Goal: Transaction & Acquisition: Purchase product/service

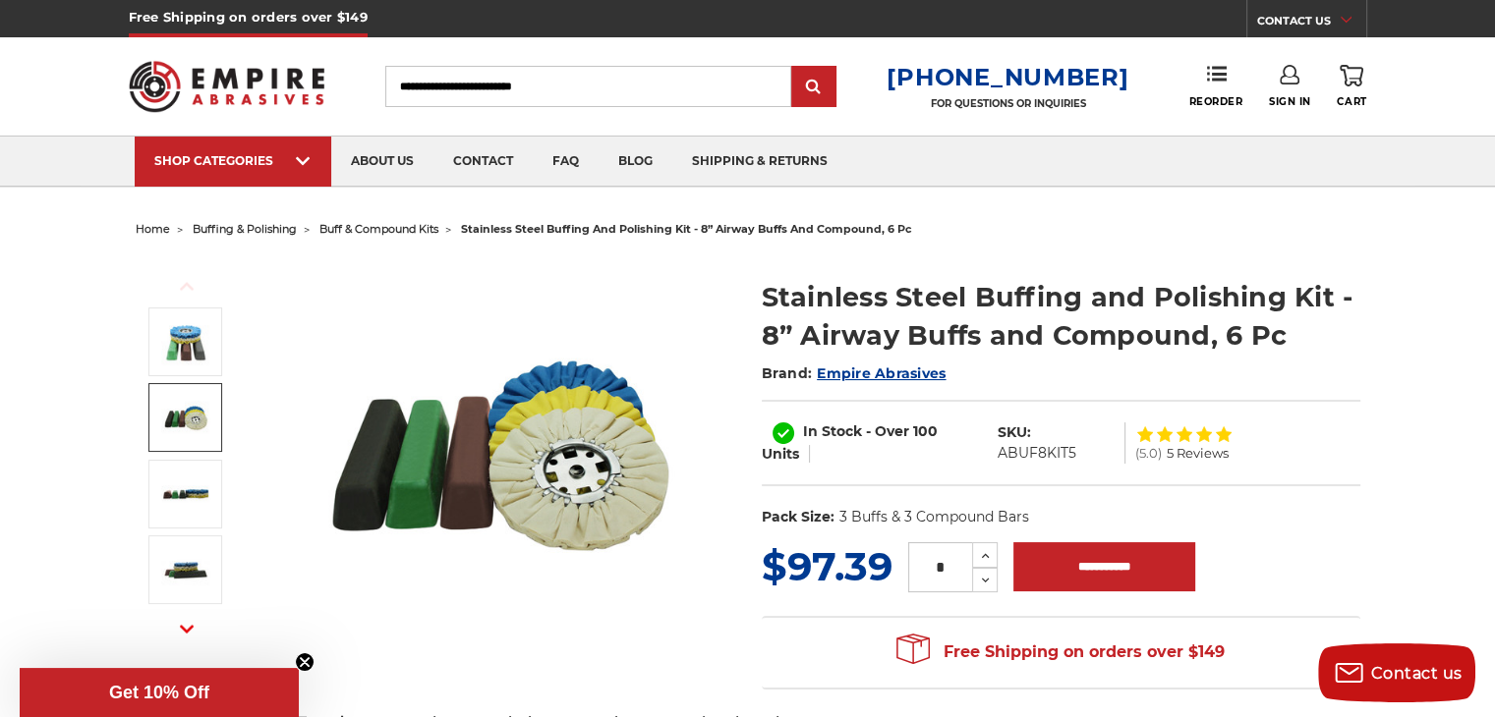
click at [193, 413] on img at bounding box center [185, 417] width 49 height 49
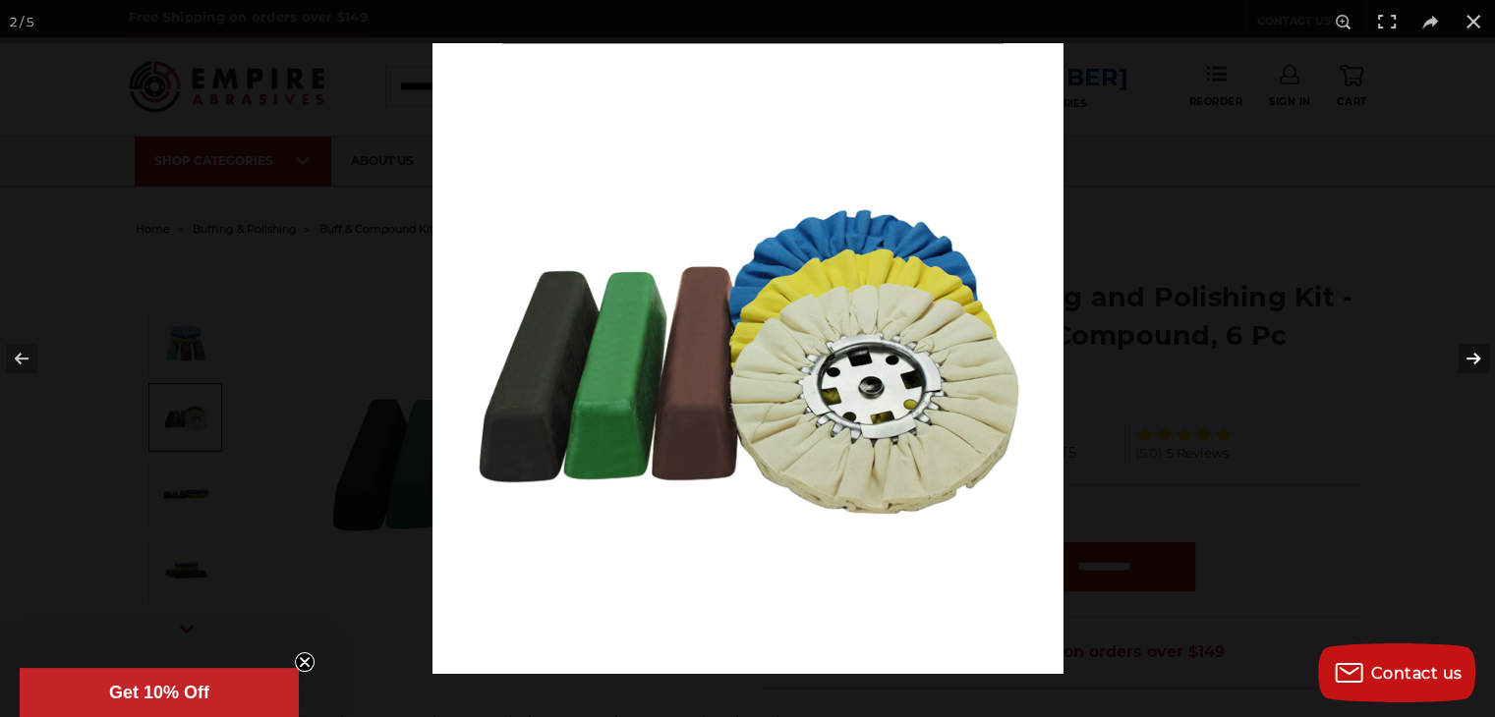
click at [1475, 355] on button at bounding box center [1460, 359] width 69 height 98
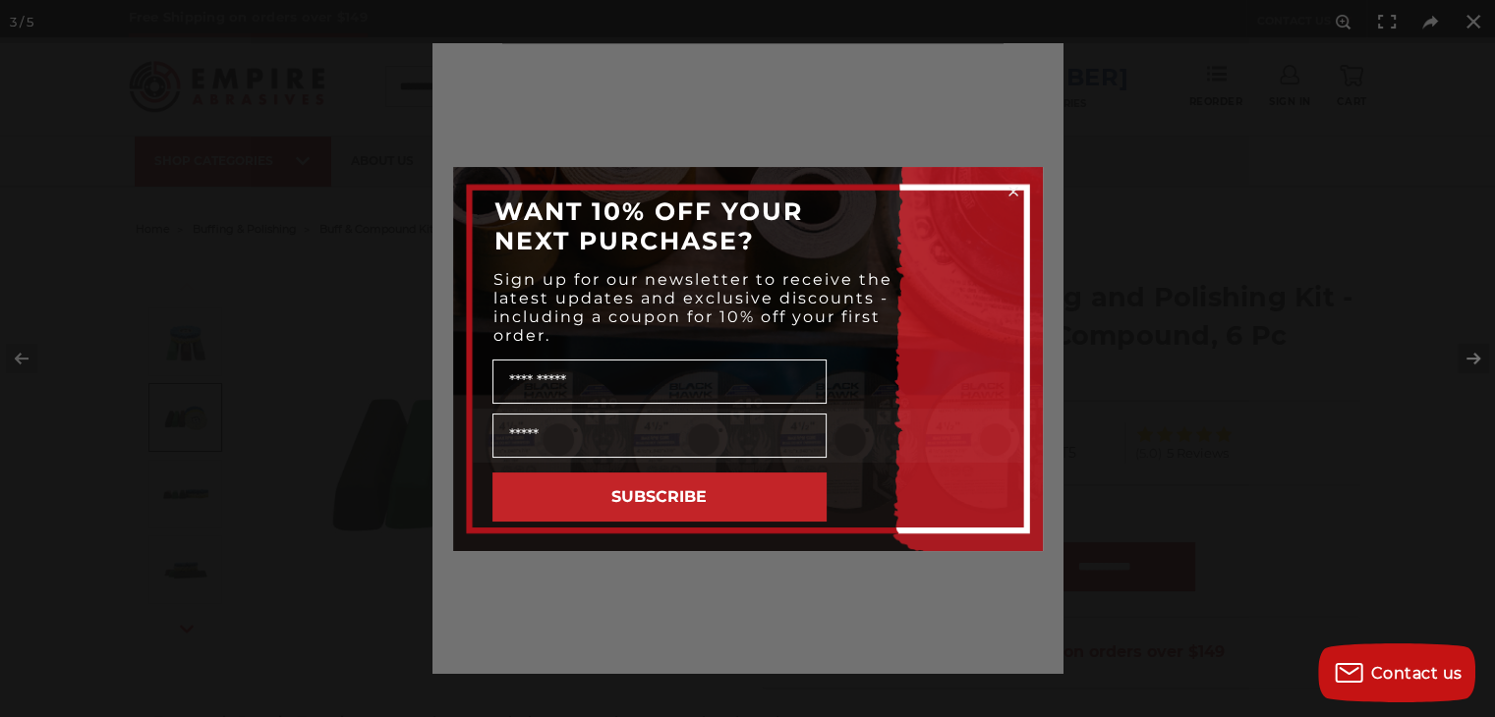
click at [1475, 355] on div "Close dialog WANT 10% OFF YOUR NEXT PURCHASE? Sign up for our newsletter to rec…" at bounding box center [747, 358] width 1495 height 717
click at [1010, 190] on circle "Close dialog" at bounding box center [1012, 191] width 19 height 19
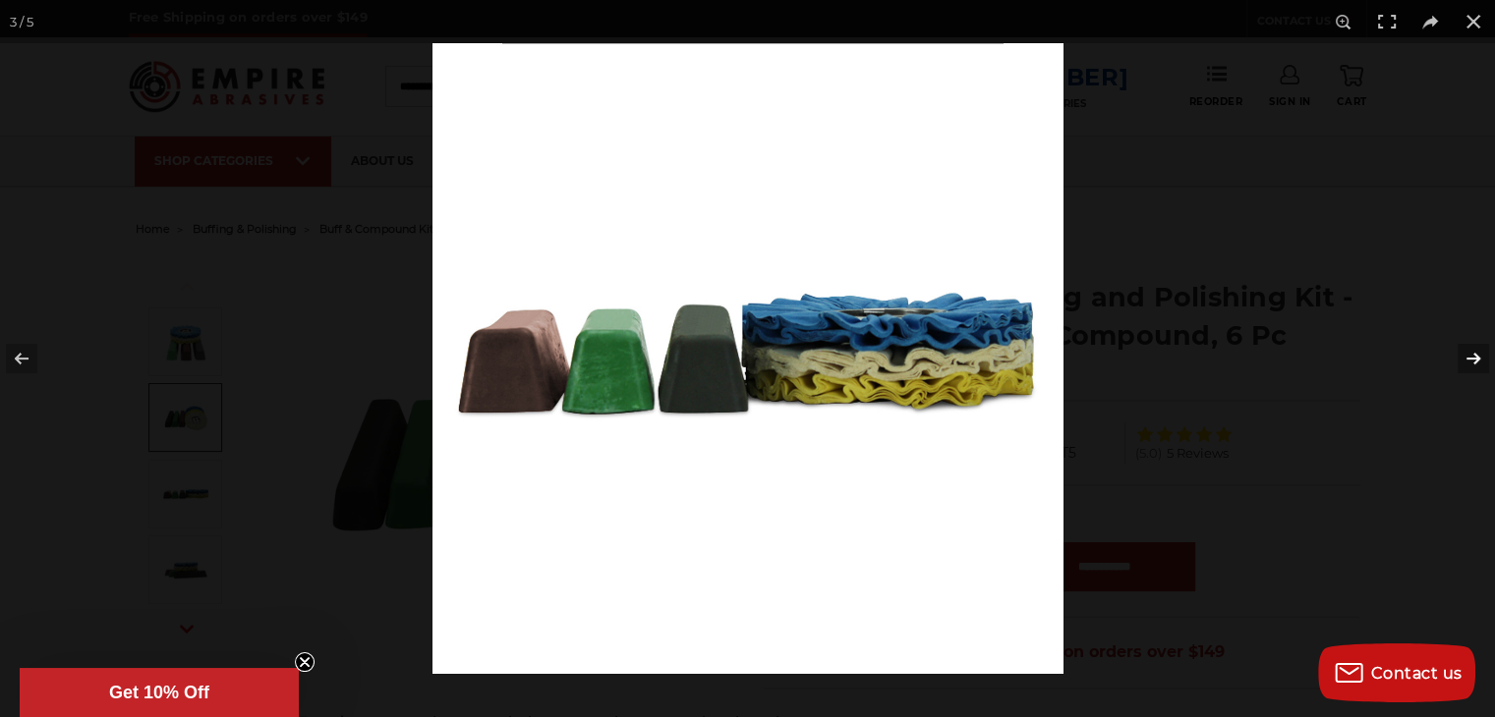
click at [1474, 355] on button at bounding box center [1460, 359] width 69 height 98
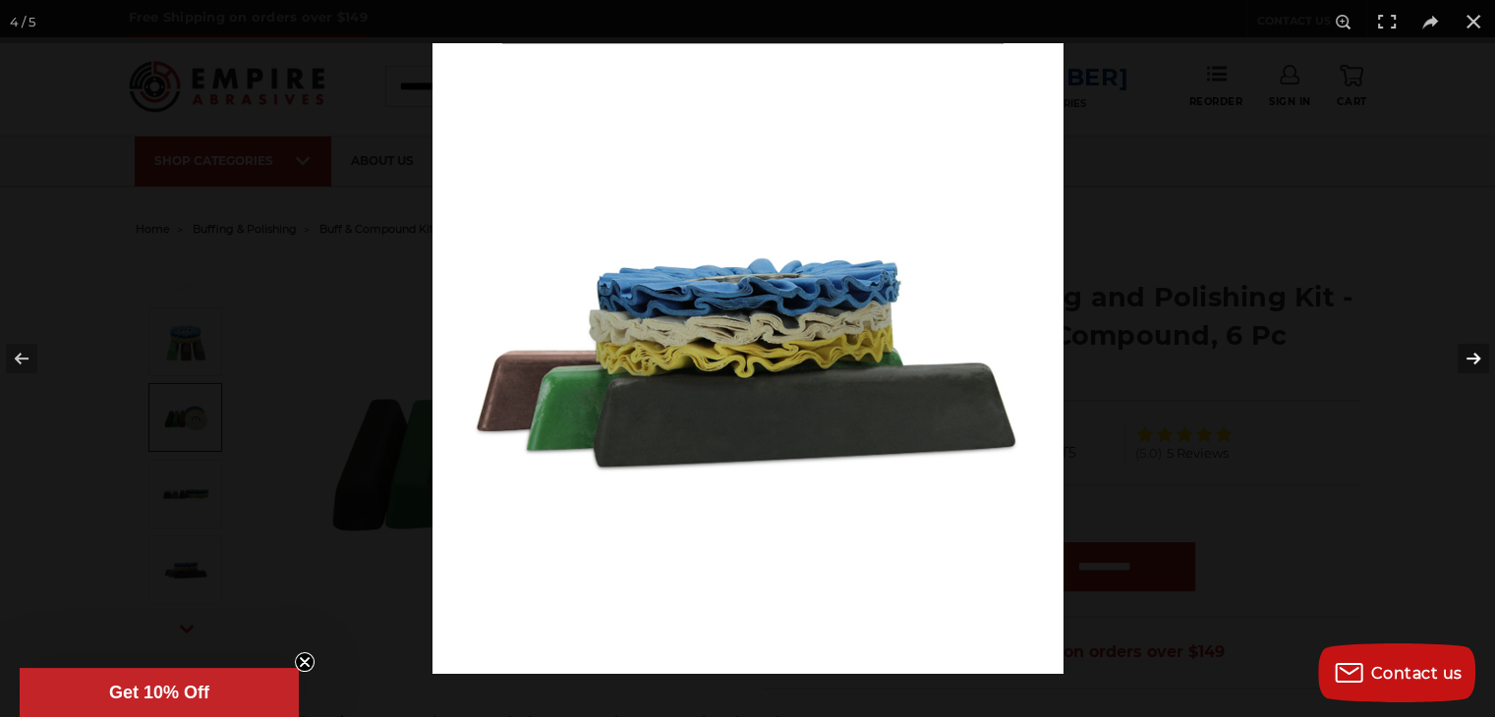
click at [1474, 355] on button at bounding box center [1460, 359] width 69 height 98
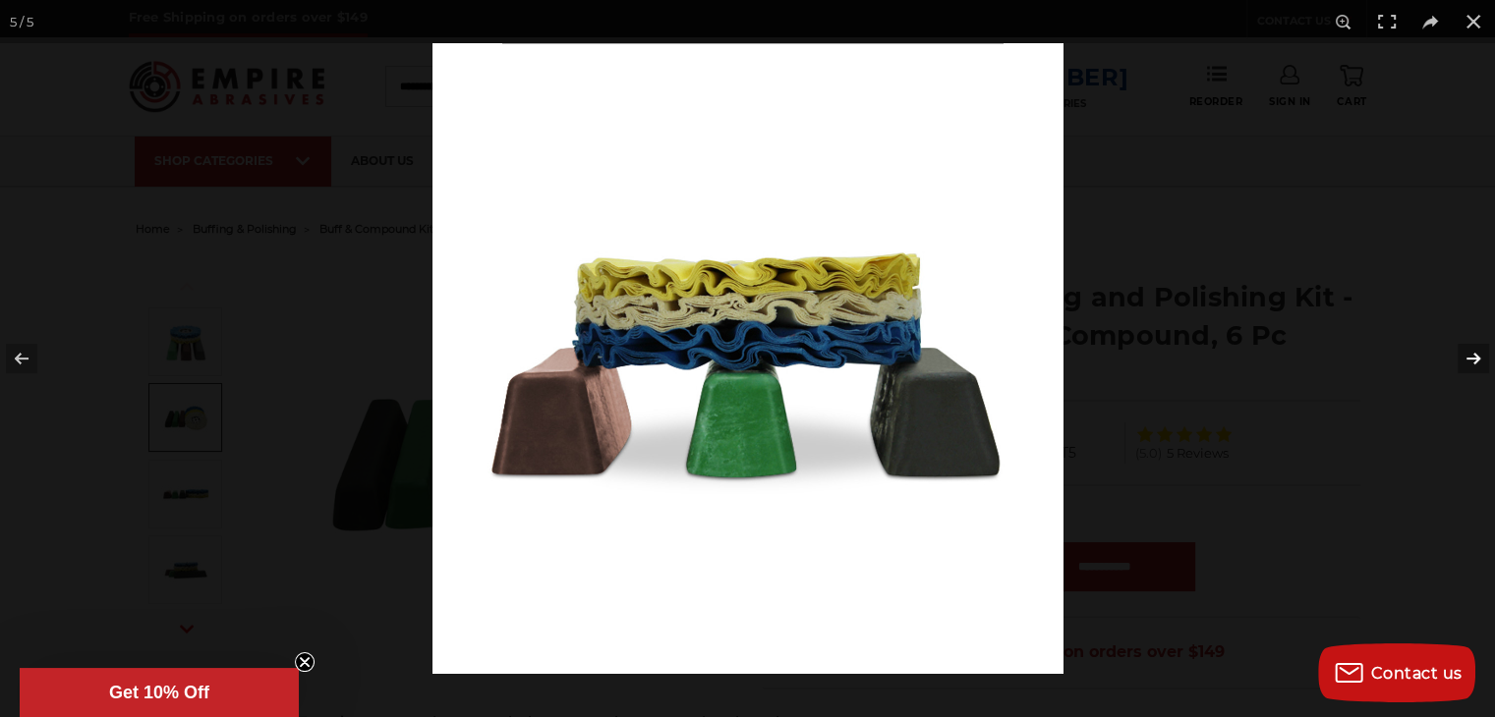
click at [1474, 355] on button at bounding box center [1460, 359] width 69 height 98
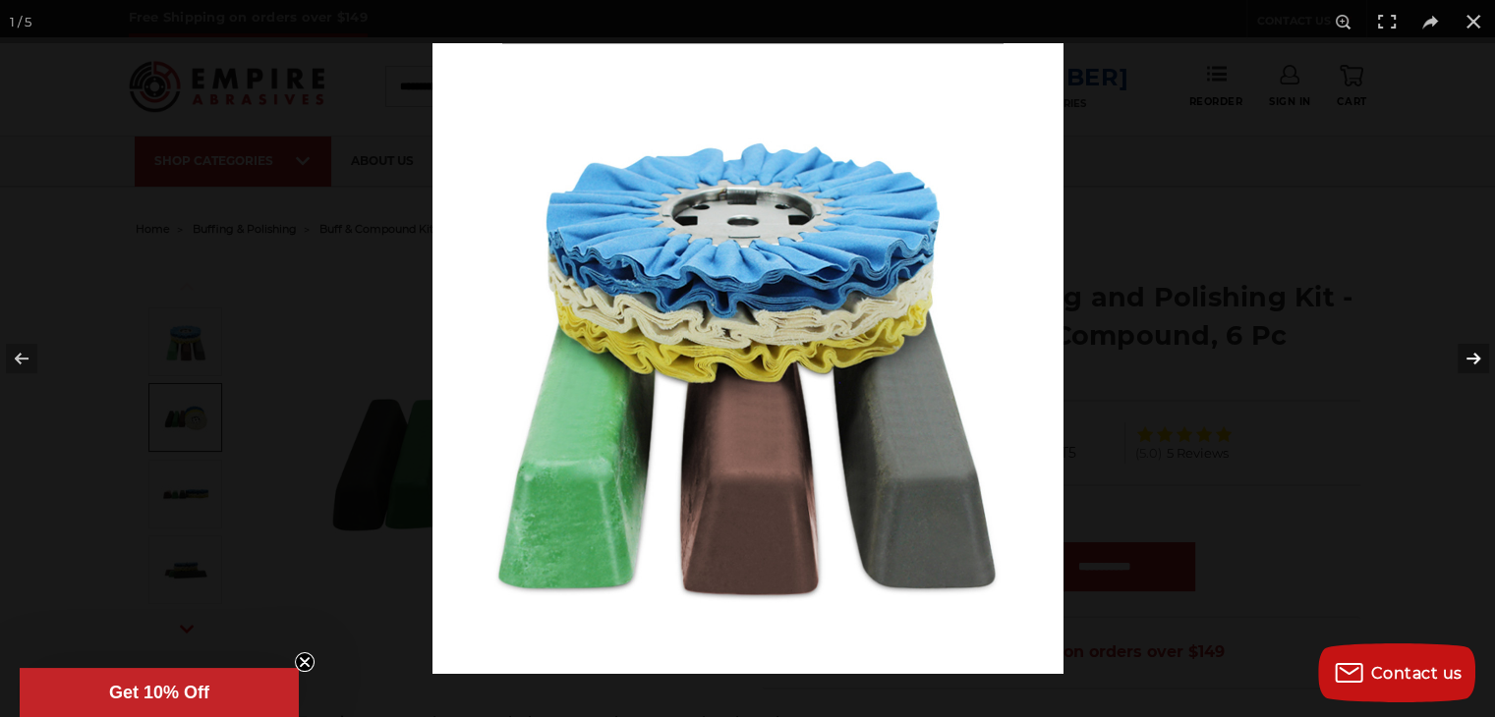
click at [1474, 355] on button at bounding box center [1460, 359] width 69 height 98
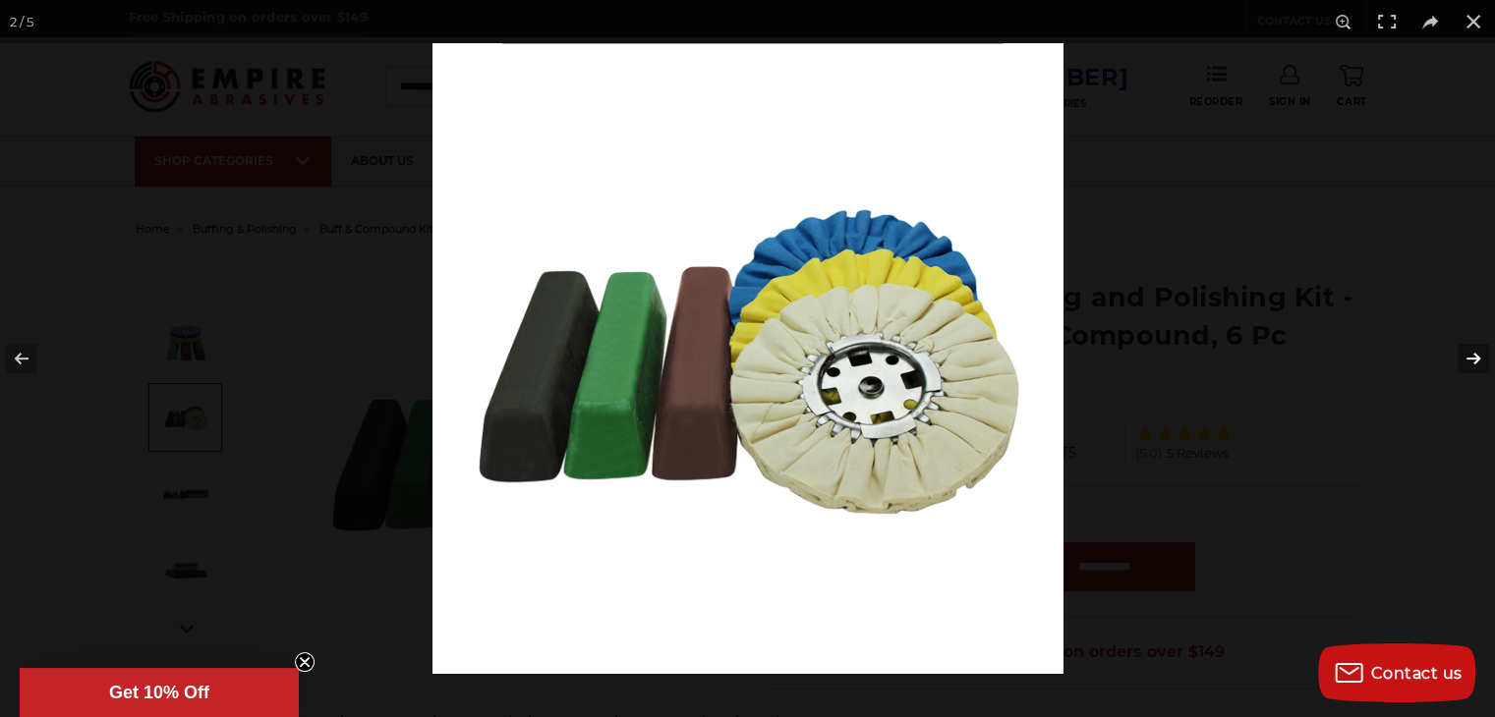
click at [1474, 355] on button at bounding box center [1460, 359] width 69 height 98
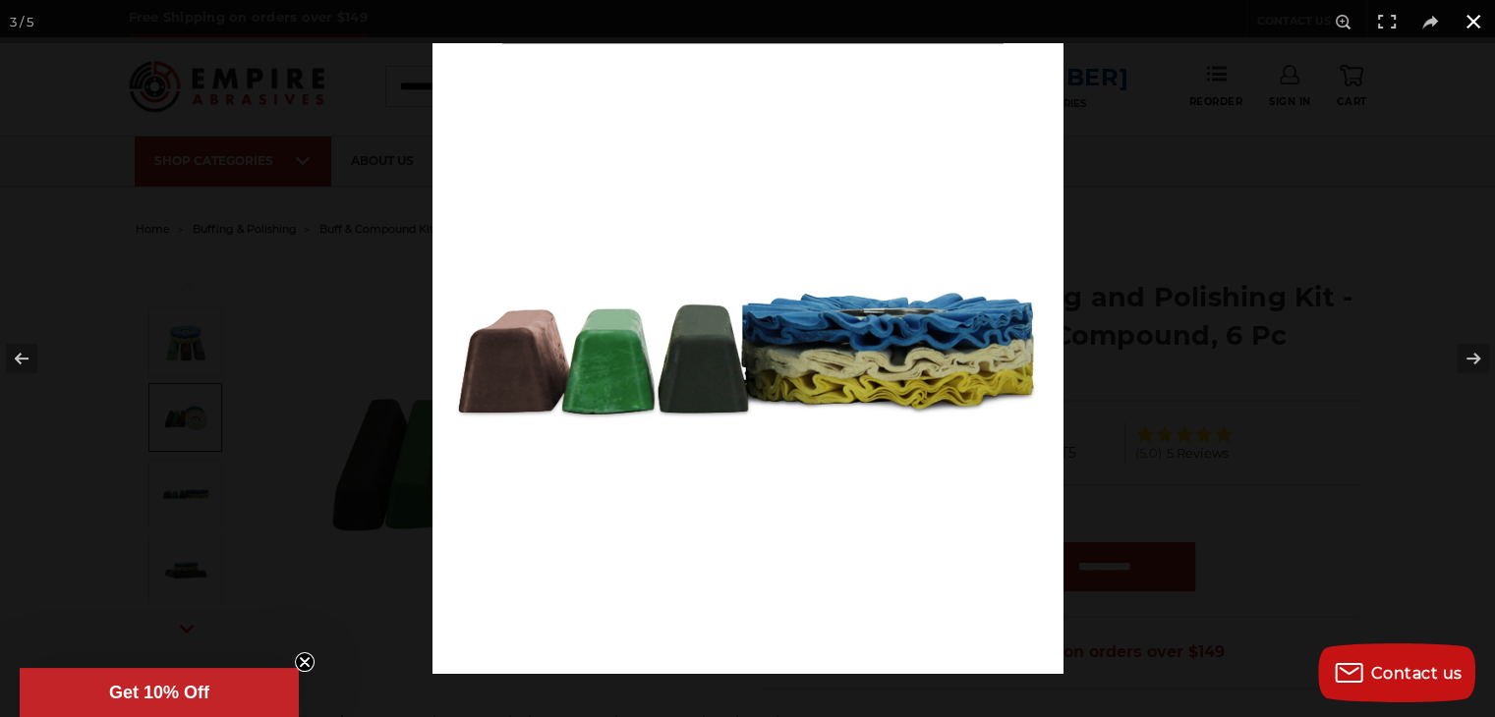
click at [1470, 24] on button at bounding box center [1473, 21] width 43 height 43
